Goal: Task Accomplishment & Management: Use online tool/utility

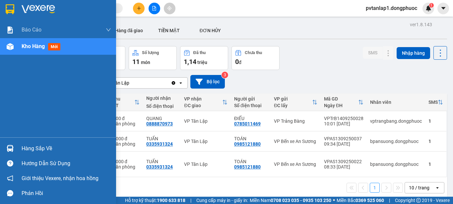
scroll to position [26, 0]
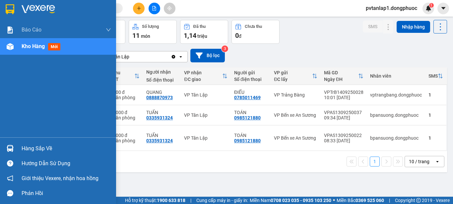
drag, startPoint x: 31, startPoint y: 147, endPoint x: 45, endPoint y: 146, distance: 14.3
click at [31, 147] on div "Hàng sắp về" at bounding box center [67, 149] width 90 height 10
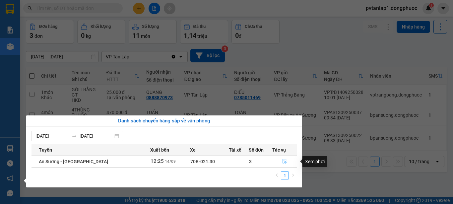
click at [283, 159] on icon "file-done" at bounding box center [285, 161] width 4 height 5
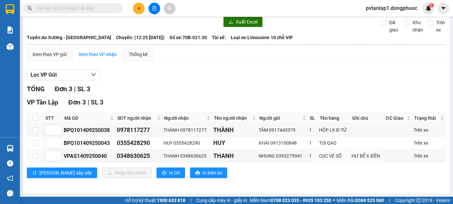
scroll to position [26, 0]
click at [34, 116] on input "checkbox" at bounding box center [35, 117] width 5 height 5
checkbox input "true"
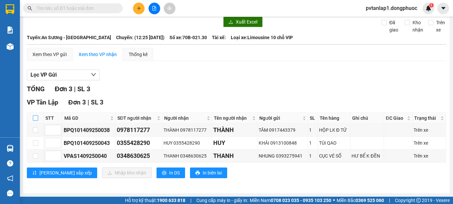
checkbox input "true"
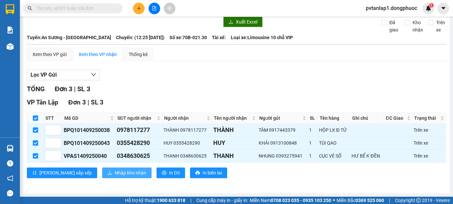
click at [113, 169] on button "Nhập kho nhận" at bounding box center [126, 172] width 49 height 11
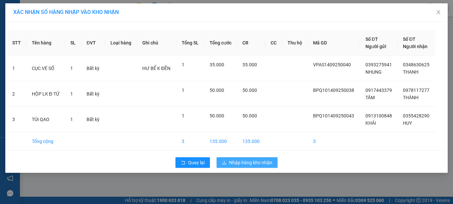
click at [254, 160] on span "Nhập hàng kho nhận" at bounding box center [250, 162] width 43 height 7
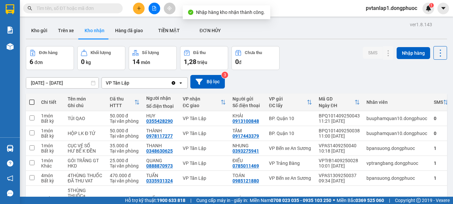
scroll to position [33, 0]
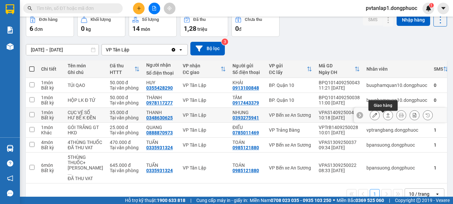
click at [386, 117] on icon at bounding box center [388, 115] width 5 height 5
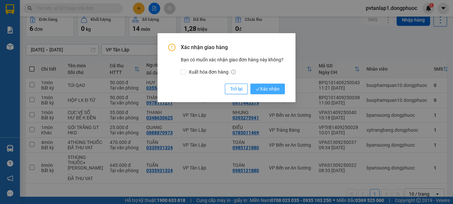
click at [268, 89] on span "Xác nhận" at bounding box center [268, 88] width 24 height 7
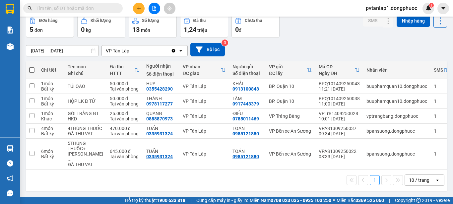
click at [332, 48] on div "[DATE] – [DATE] Press the down arrow key to interact with the calendar and sele…" at bounding box center [236, 50] width 421 height 14
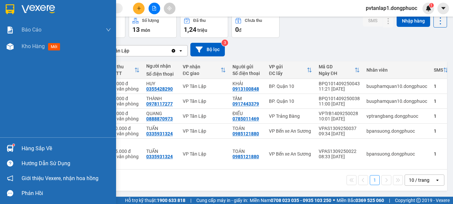
click at [33, 152] on div "Hàng sắp về" at bounding box center [67, 149] width 90 height 10
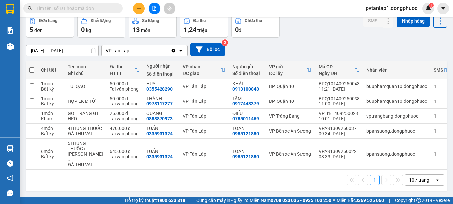
click at [387, 48] on section "Kết quả tìm kiếm ( 0 ) Bộ lọc Ngày tạo đơn gần nhất No Data pvtanlap1.dongphuoc…" at bounding box center [226, 102] width 453 height 204
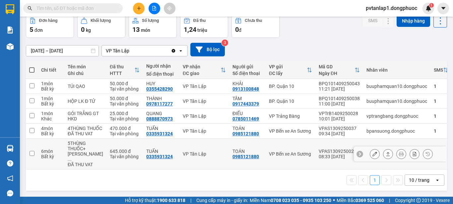
scroll to position [48, 0]
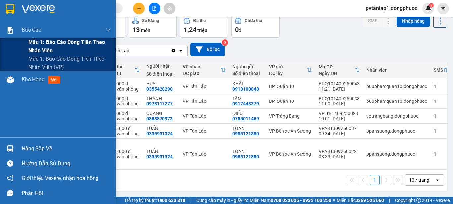
click at [67, 45] on span "Mẫu 1: Báo cáo dòng tiền theo nhân viên" at bounding box center [69, 46] width 83 height 17
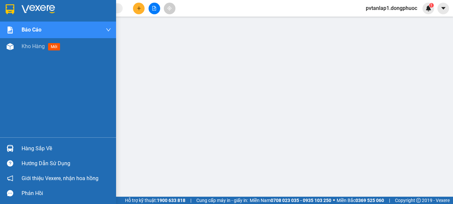
click at [12, 12] on img at bounding box center [10, 9] width 9 height 10
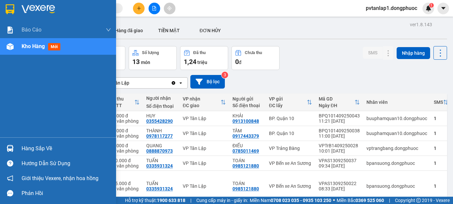
click at [12, 148] on img at bounding box center [10, 148] width 7 height 7
click at [12, 148] on div "Báo cáo Mẫu 1: Báo cáo dòng tiền theo nhân viên Mẫu 1: Báo cáo dòng tiền theo n…" at bounding box center [58, 102] width 116 height 204
click at [7, 149] on img at bounding box center [10, 148] width 7 height 7
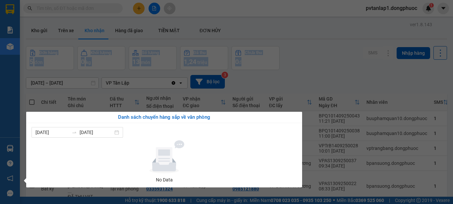
drag, startPoint x: 344, startPoint y: 39, endPoint x: 335, endPoint y: 44, distance: 9.8
click at [343, 41] on section "Kết quả tìm kiếm ( 0 ) Bộ lọc Ngày tạo đơn gần nhất No Data pvtanlap1.dongphuoc…" at bounding box center [226, 102] width 453 height 204
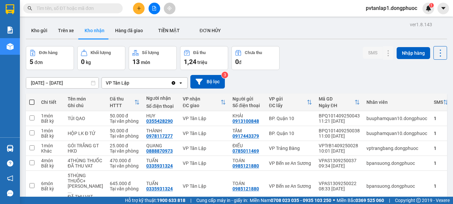
drag, startPoint x: 368, startPoint y: 67, endPoint x: 334, endPoint y: 69, distance: 34.2
click at [369, 67] on div "SMS Nhập hàng" at bounding box center [405, 58] width 84 height 24
click at [69, 33] on button "Trên xe" at bounding box center [66, 31] width 27 height 16
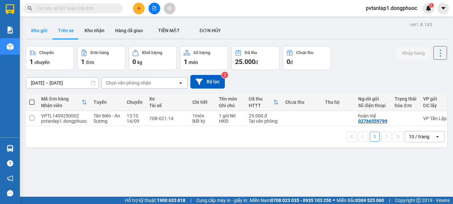
click at [44, 26] on button "Kho gửi" at bounding box center [39, 31] width 27 height 16
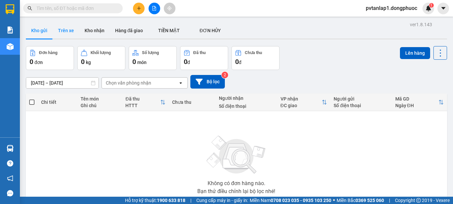
click at [68, 29] on button "Trên xe" at bounding box center [66, 31] width 27 height 16
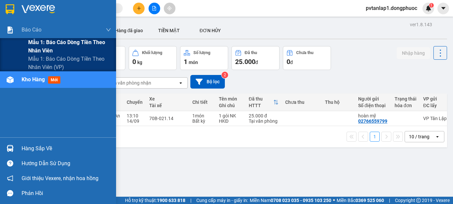
click at [69, 44] on span "Mẫu 1: Báo cáo dòng tiền theo nhân viên" at bounding box center [69, 46] width 83 height 17
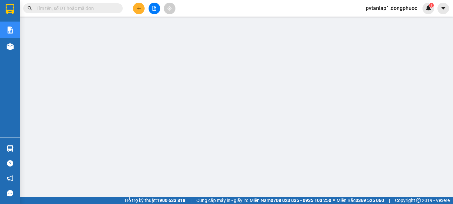
click at [88, 10] on input "text" at bounding box center [75, 8] width 78 height 7
paste input "0378474532"
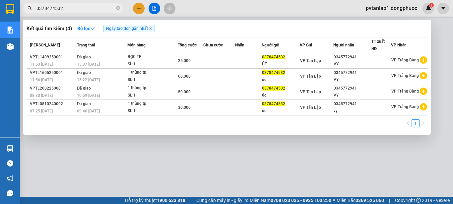
click at [248, 11] on div at bounding box center [226, 102] width 453 height 204
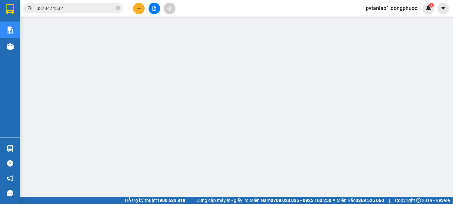
click at [81, 7] on input "0378474532" at bounding box center [75, 8] width 78 height 7
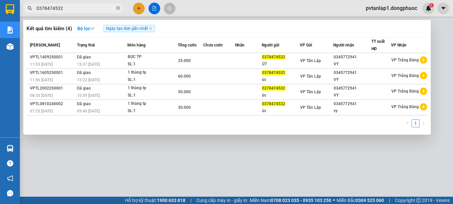
click at [81, 7] on input "0378474532" at bounding box center [75, 8] width 78 height 7
paste input "2766559799"
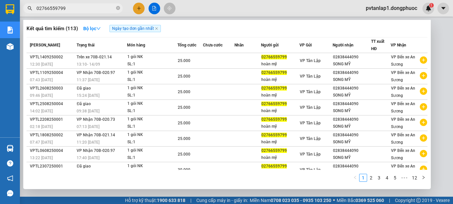
type input "02766559799"
click at [215, 5] on div at bounding box center [226, 102] width 453 height 204
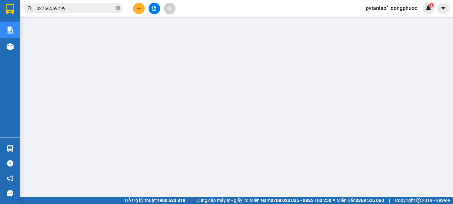
click at [117, 8] on icon "close-circle" at bounding box center [118, 8] width 4 height 4
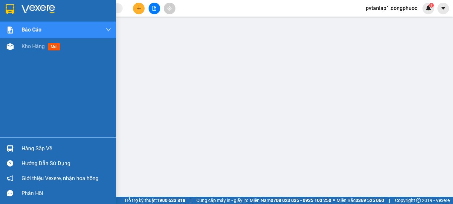
click at [18, 9] on div at bounding box center [58, 11] width 116 height 22
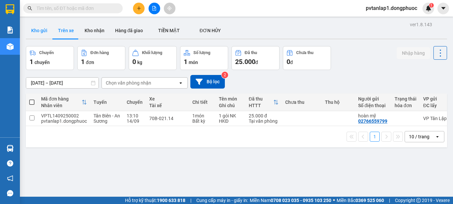
click at [46, 34] on button "Kho gửi" at bounding box center [39, 31] width 27 height 16
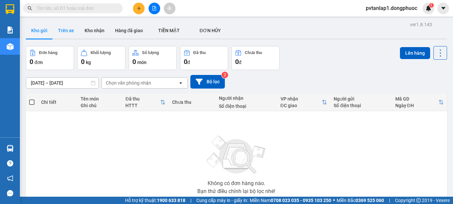
click at [68, 31] on button "Trên xe" at bounding box center [66, 31] width 27 height 16
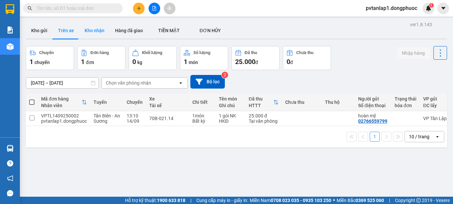
click at [90, 27] on button "Kho nhận" at bounding box center [94, 31] width 31 height 16
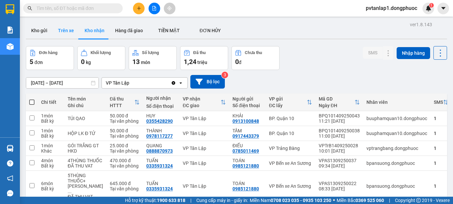
click at [63, 27] on button "Trên xe" at bounding box center [66, 31] width 27 height 16
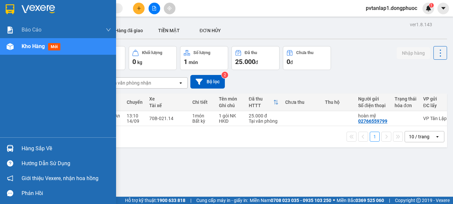
click at [16, 149] on div at bounding box center [10, 149] width 12 height 12
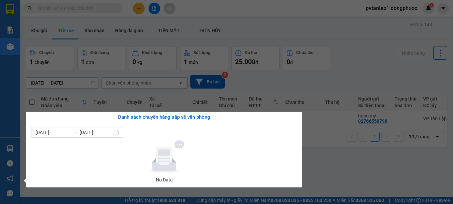
click at [16, 149] on div "[PERSON_NAME] [PERSON_NAME] 1: [PERSON_NAME] [PERSON_NAME] [PERSON_NAME] [PERSO…" at bounding box center [10, 102] width 20 height 204
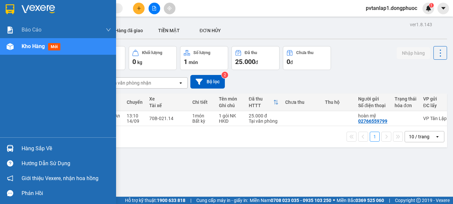
click at [9, 10] on img at bounding box center [10, 9] width 9 height 10
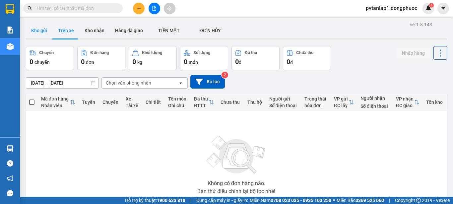
click at [40, 30] on button "Kho gửi" at bounding box center [39, 31] width 27 height 16
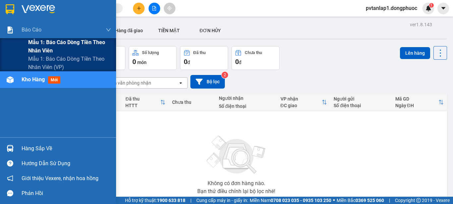
click at [91, 47] on span "Mẫu 1: Báo cáo dòng tiền theo nhân viên" at bounding box center [69, 46] width 83 height 17
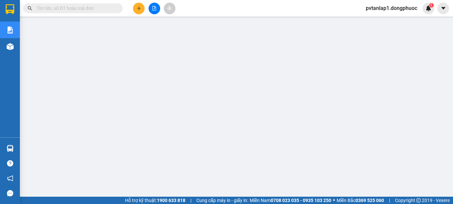
click at [84, 6] on input "text" at bounding box center [75, 8] width 78 height 7
paste input "02766559799"
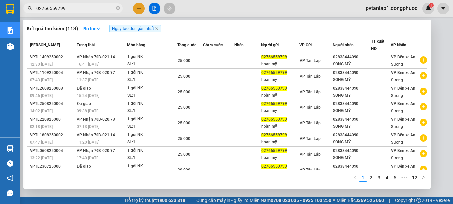
type input "02766559799"
click at [240, 9] on div at bounding box center [226, 102] width 453 height 204
click at [98, 7] on input "02766559799" at bounding box center [75, 8] width 78 height 7
click at [191, 5] on div at bounding box center [226, 102] width 453 height 204
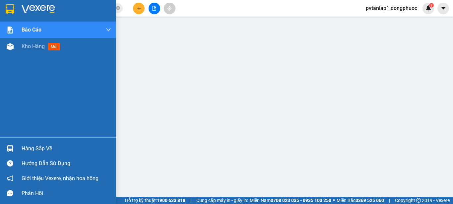
click at [5, 6] on div at bounding box center [10, 9] width 12 height 12
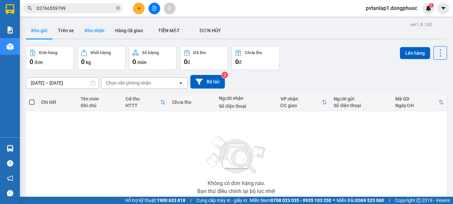
click at [89, 34] on button "Kho nhận" at bounding box center [94, 31] width 31 height 16
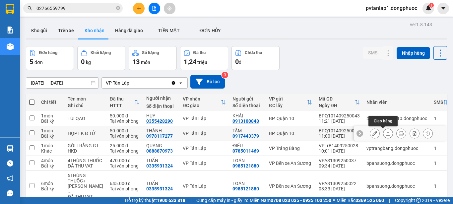
click at [386, 135] on icon at bounding box center [388, 133] width 4 height 4
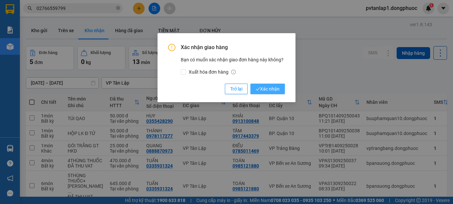
click at [274, 88] on span "Xác nhận" at bounding box center [268, 88] width 24 height 7
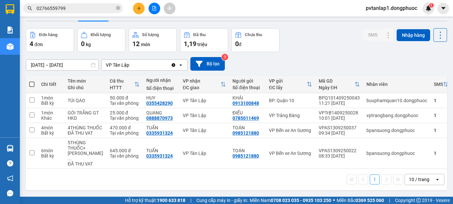
scroll to position [33, 0]
